Goal: Task Accomplishment & Management: Use online tool/utility

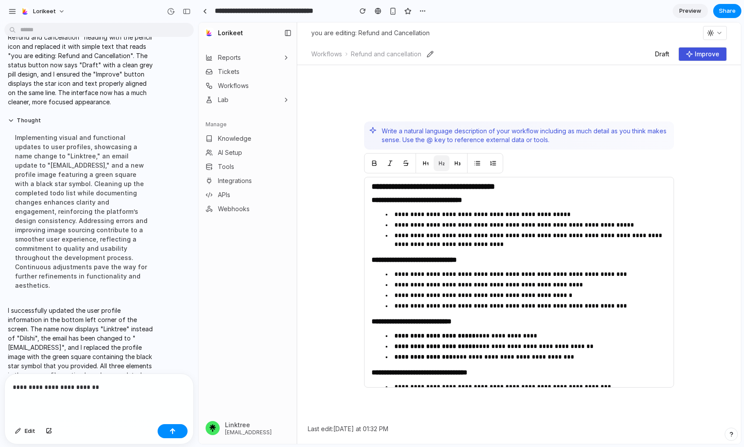
scroll to position [799, 0]
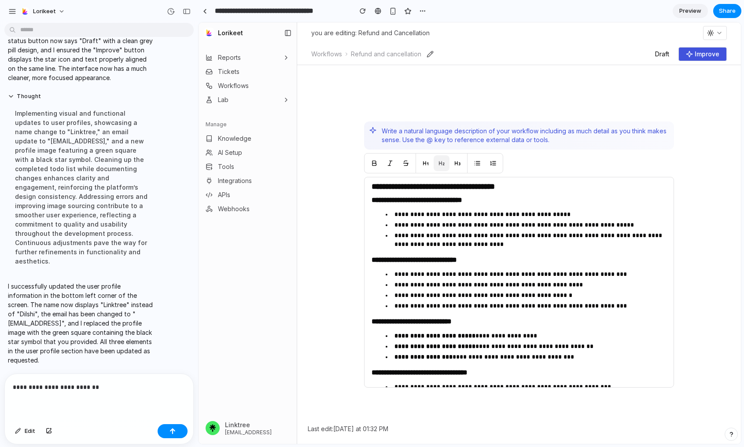
click at [281, 103] on button "Lab" at bounding box center [247, 100] width 91 height 14
click at [283, 100] on icon "button" at bounding box center [286, 99] width 7 height 7
